Goal: Use online tool/utility: Utilize a website feature to perform a specific function

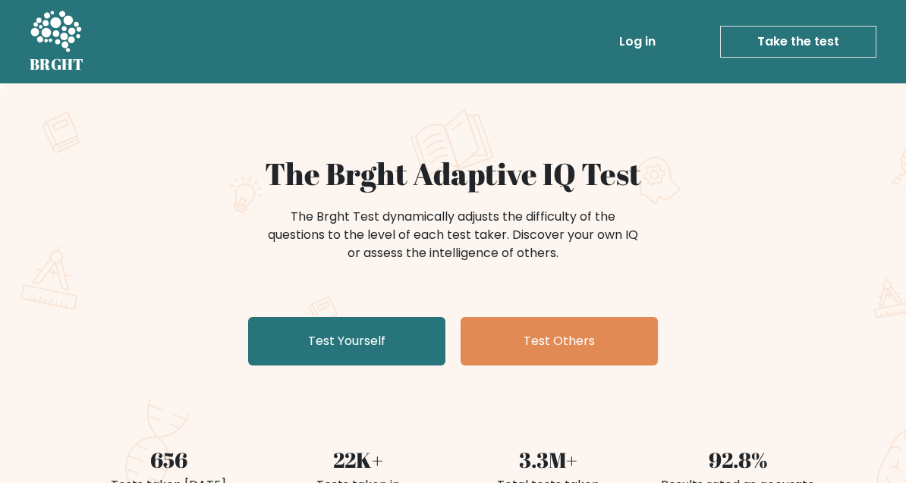
click at [404, 339] on link "Test Yourself" at bounding box center [346, 341] width 197 height 49
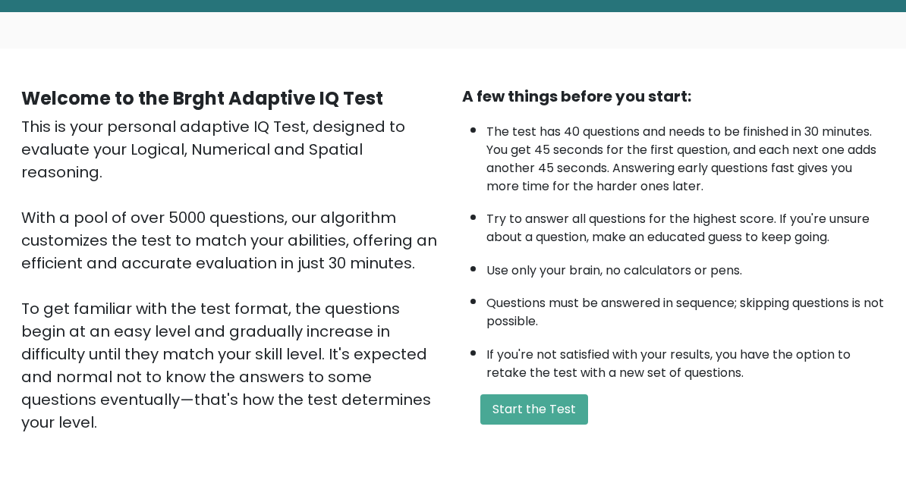
scroll to position [212, 0]
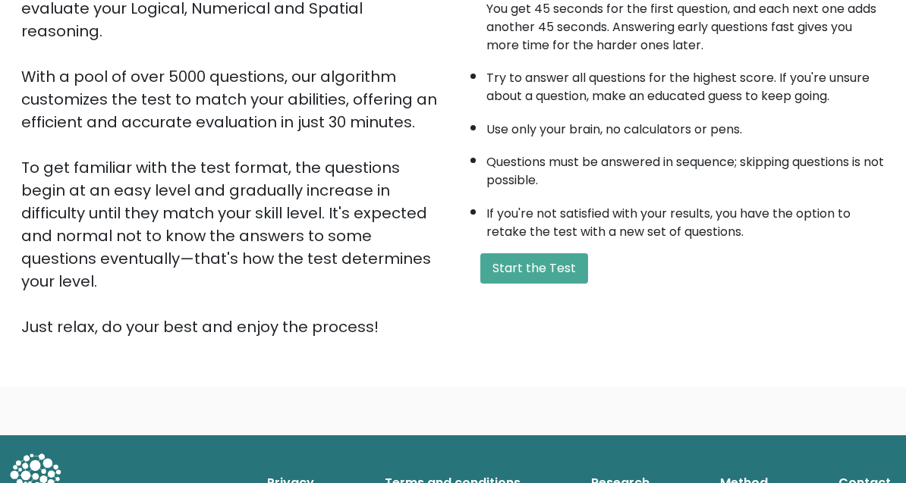
click at [555, 284] on button "Start the Test" at bounding box center [534, 268] width 108 height 30
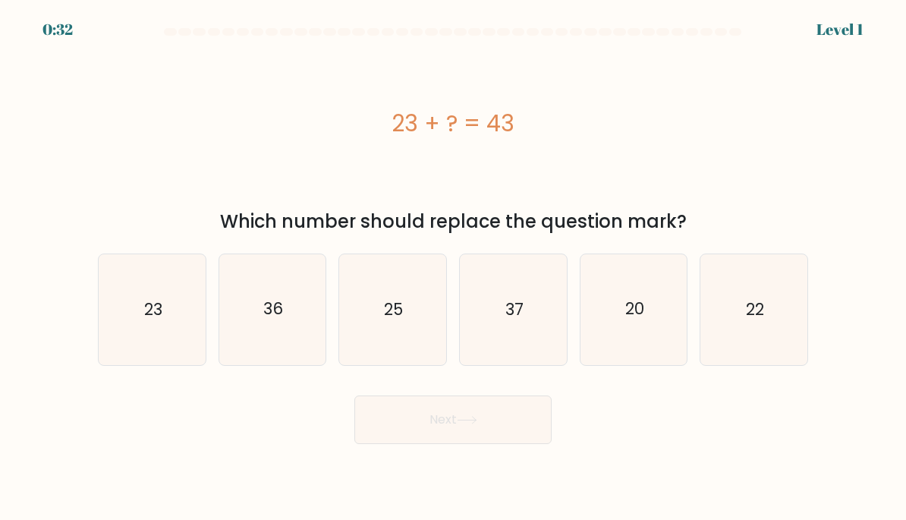
click at [677, 319] on icon "20" at bounding box center [633, 309] width 107 height 107
click at [454, 268] on input "e. 20" at bounding box center [453, 264] width 1 height 8
radio input "true"
click at [495, 423] on button "Next" at bounding box center [452, 419] width 197 height 49
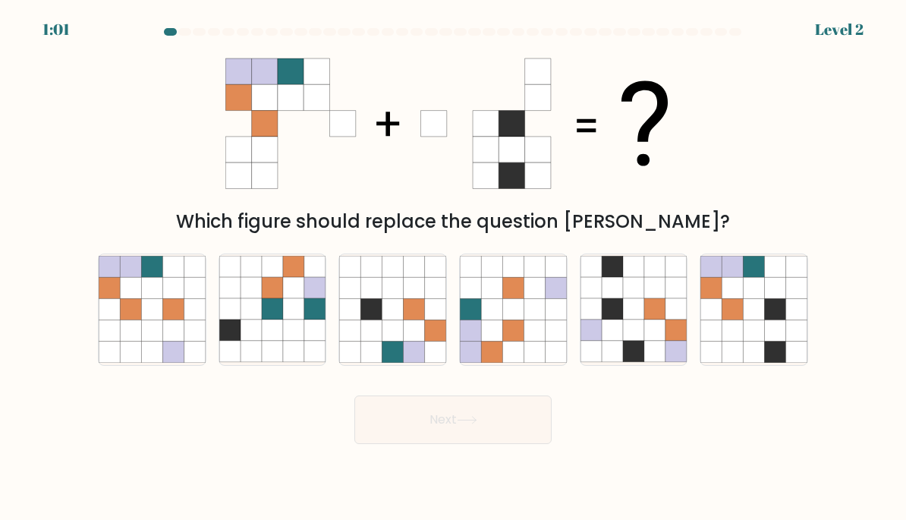
click at [778, 307] on icon at bounding box center [775, 309] width 21 height 21
click at [454, 268] on input "f." at bounding box center [453, 264] width 1 height 8
radio input "true"
click at [471, 420] on icon at bounding box center [467, 420] width 20 height 8
